Goal: Contribute content

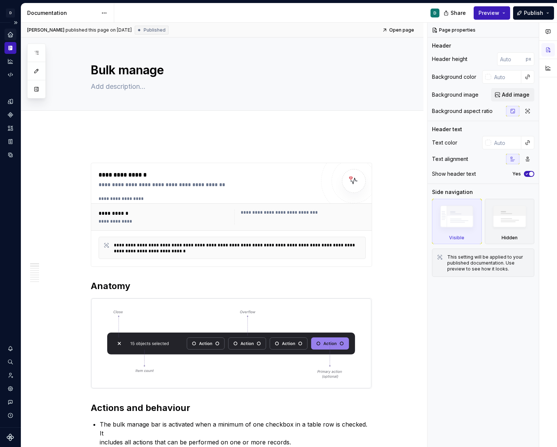
click at [10, 34] on icon "Home" at bounding box center [10, 34] width 5 height 5
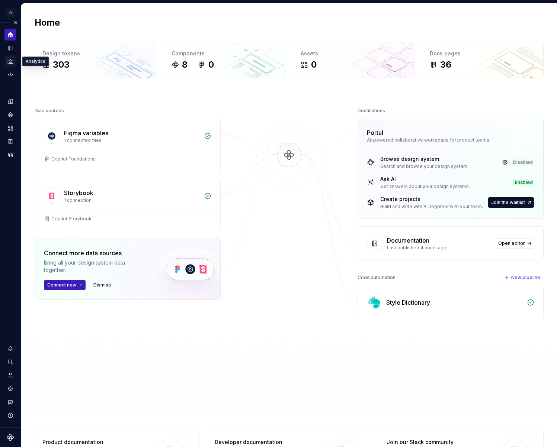
click at [9, 62] on icon "Analytics" at bounding box center [10, 61] width 5 height 5
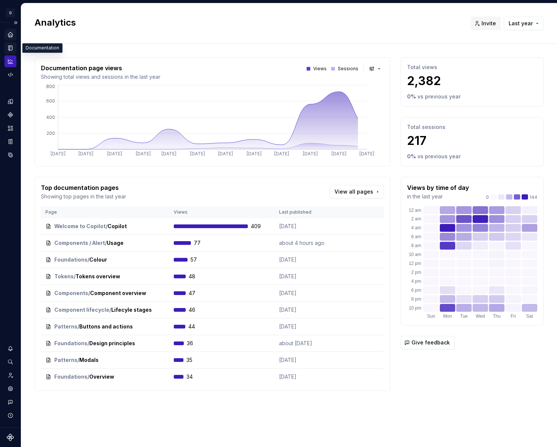
click at [10, 49] on icon "Documentation" at bounding box center [11, 48] width 4 height 5
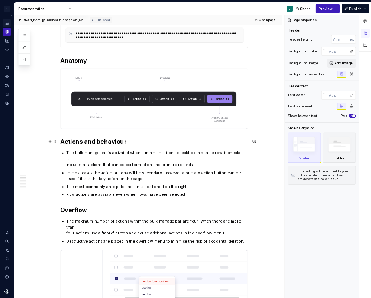
scroll to position [181, 0]
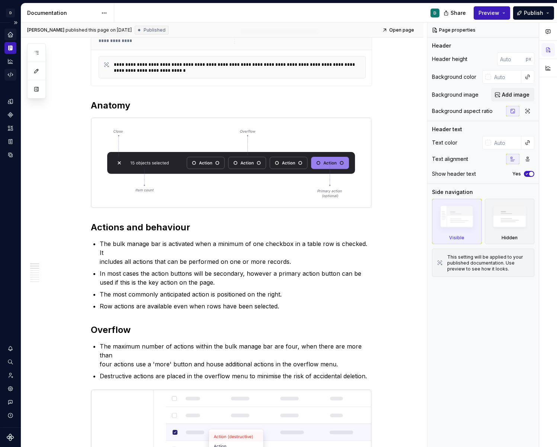
click at [10, 71] on icon "Code automation" at bounding box center [10, 74] width 7 height 7
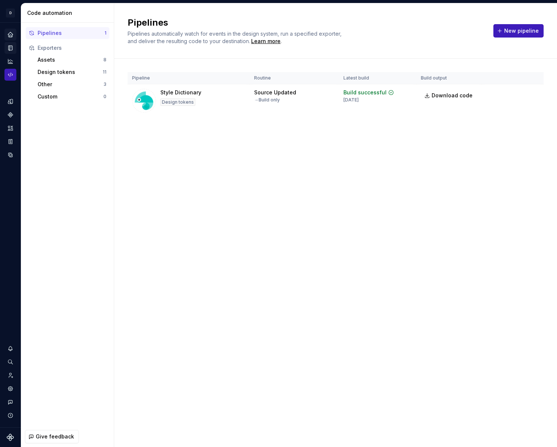
click at [11, 46] on icon "Documentation" at bounding box center [11, 48] width 3 height 4
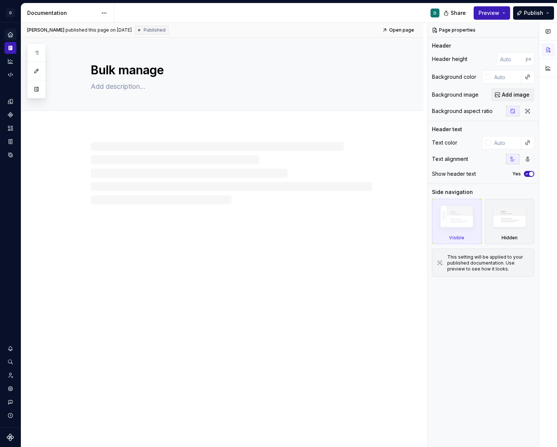
type textarea "*"
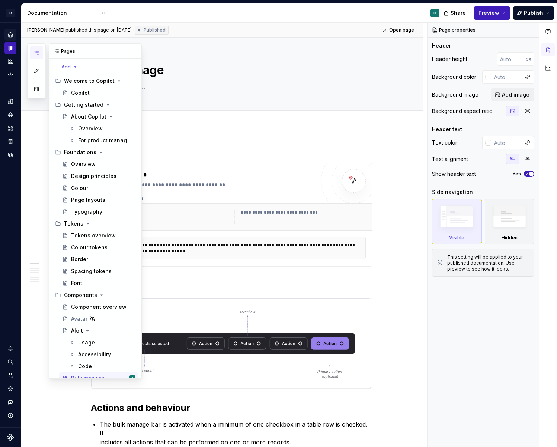
click at [37, 53] on icon "button" at bounding box center [36, 53] width 6 height 6
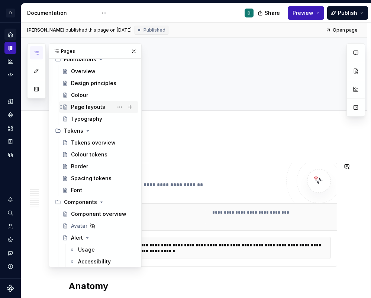
scroll to position [107, 0]
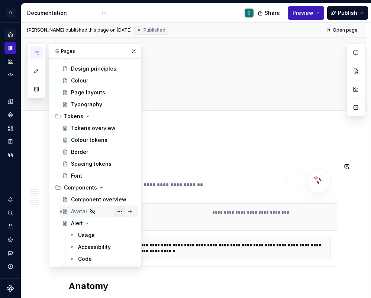
click at [121, 212] on button "Page tree" at bounding box center [120, 211] width 10 height 10
click at [106, 225] on div "Pages Add Accessibility guide for tree Page tree. Navigate the tree with the ar…" at bounding box center [84, 156] width 115 height 224
click at [93, 212] on icon "Page tree" at bounding box center [93, 212] width 6 height 6
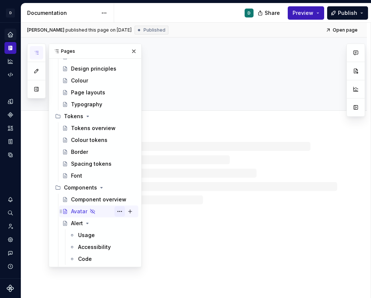
click at [120, 213] on button "Page tree" at bounding box center [120, 211] width 10 height 10
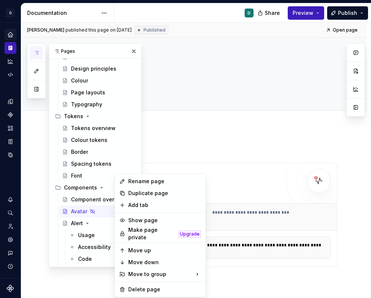
type textarea "*"
